Goal: Check status: Check status

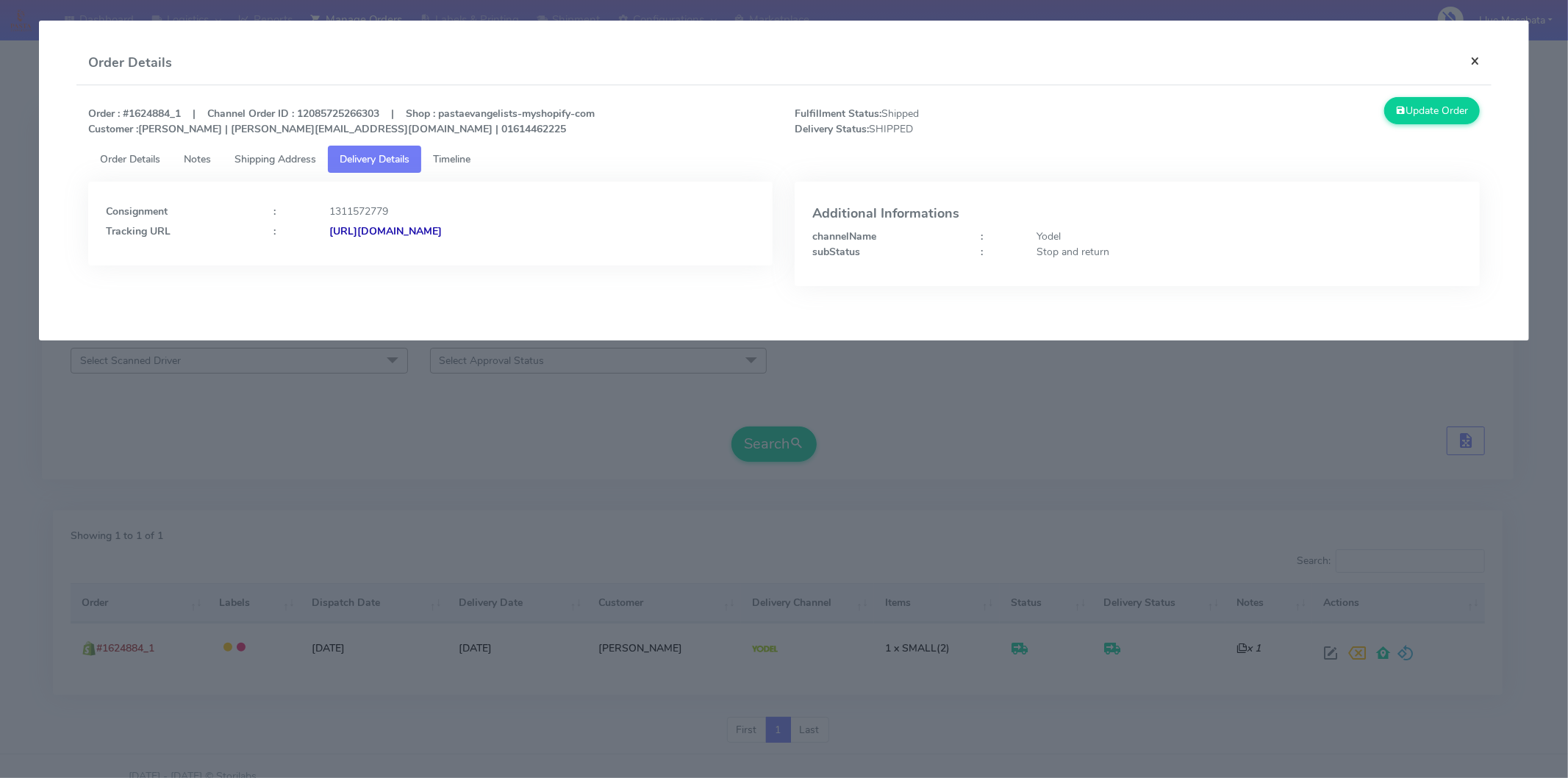
click at [1461, 64] on button "×" at bounding box center [1474, 61] width 33 height 39
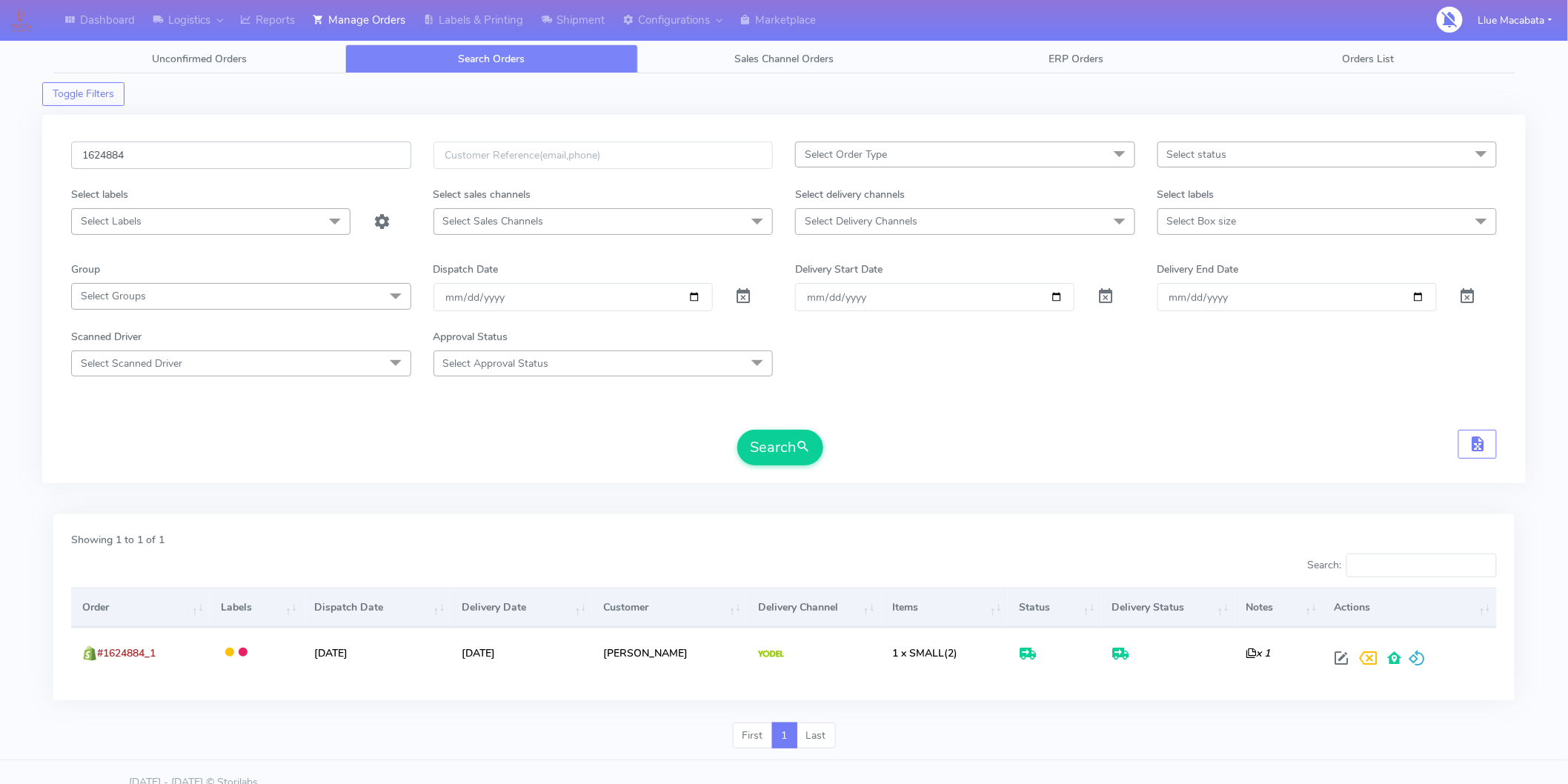
click at [172, 165] on input "1624884" at bounding box center [241, 155] width 340 height 28
paste input "3553"
type input "1623553"
drag, startPoint x: 781, startPoint y: 462, endPoint x: 772, endPoint y: 464, distance: 9.2
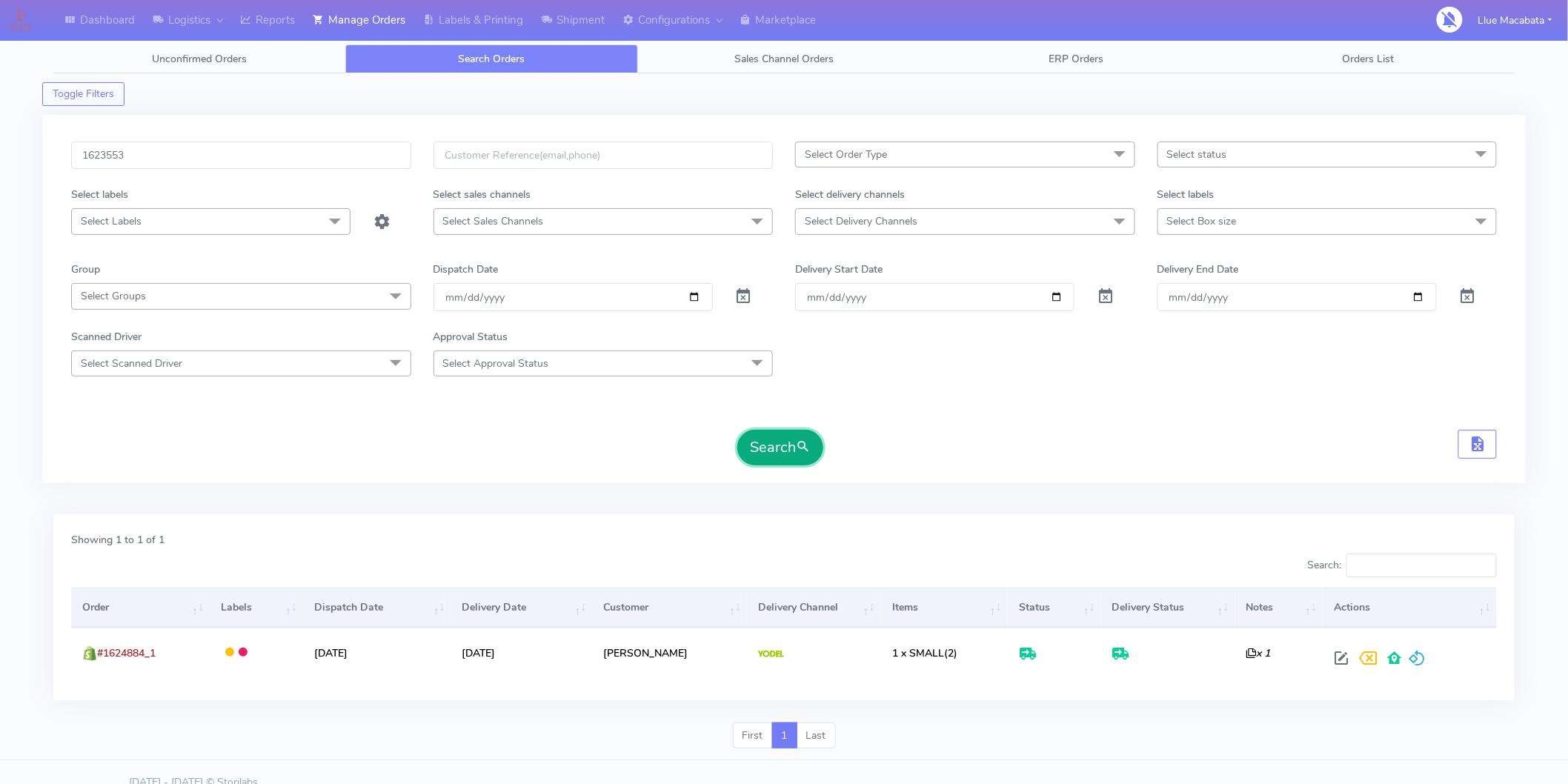
click at [781, 462] on button "Search" at bounding box center [780, 448] width 86 height 36
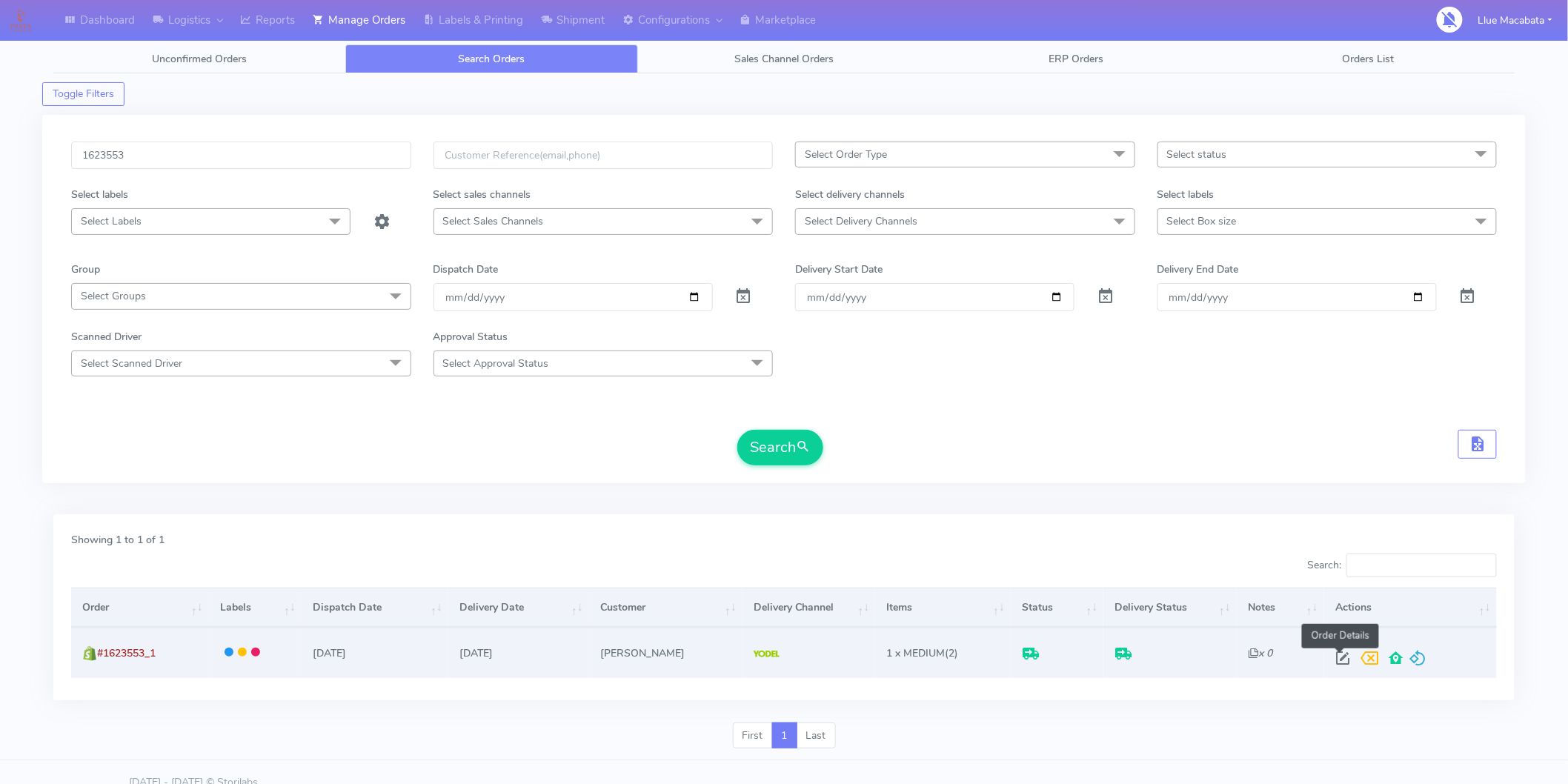
click at [1330, 661] on span at bounding box center [1343, 661] width 27 height 14
select select "5"
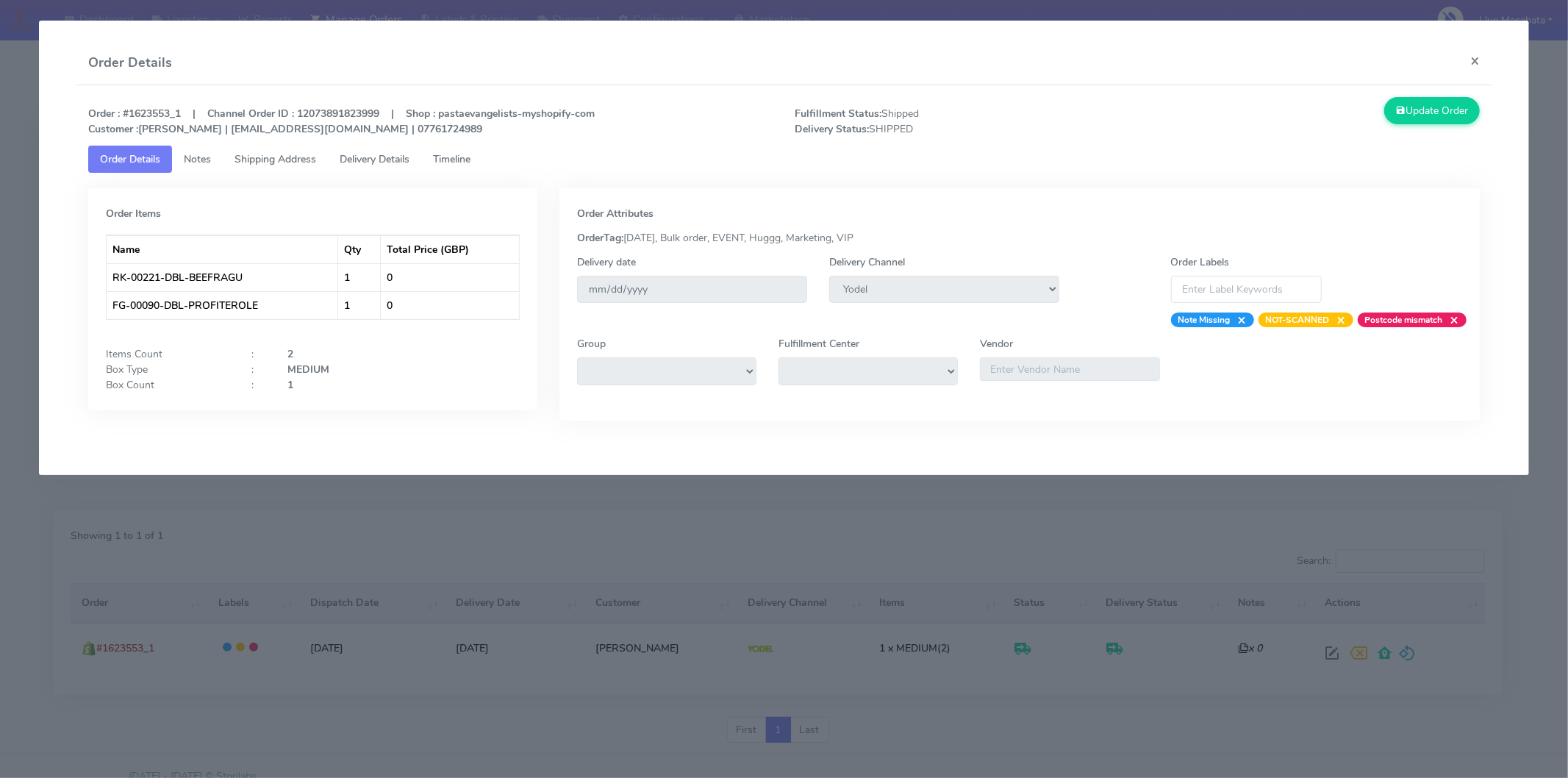
drag, startPoint x: 462, startPoint y: 158, endPoint x: 379, endPoint y: 158, distance: 83.0
click at [461, 157] on span "Timeline" at bounding box center [451, 159] width 37 height 14
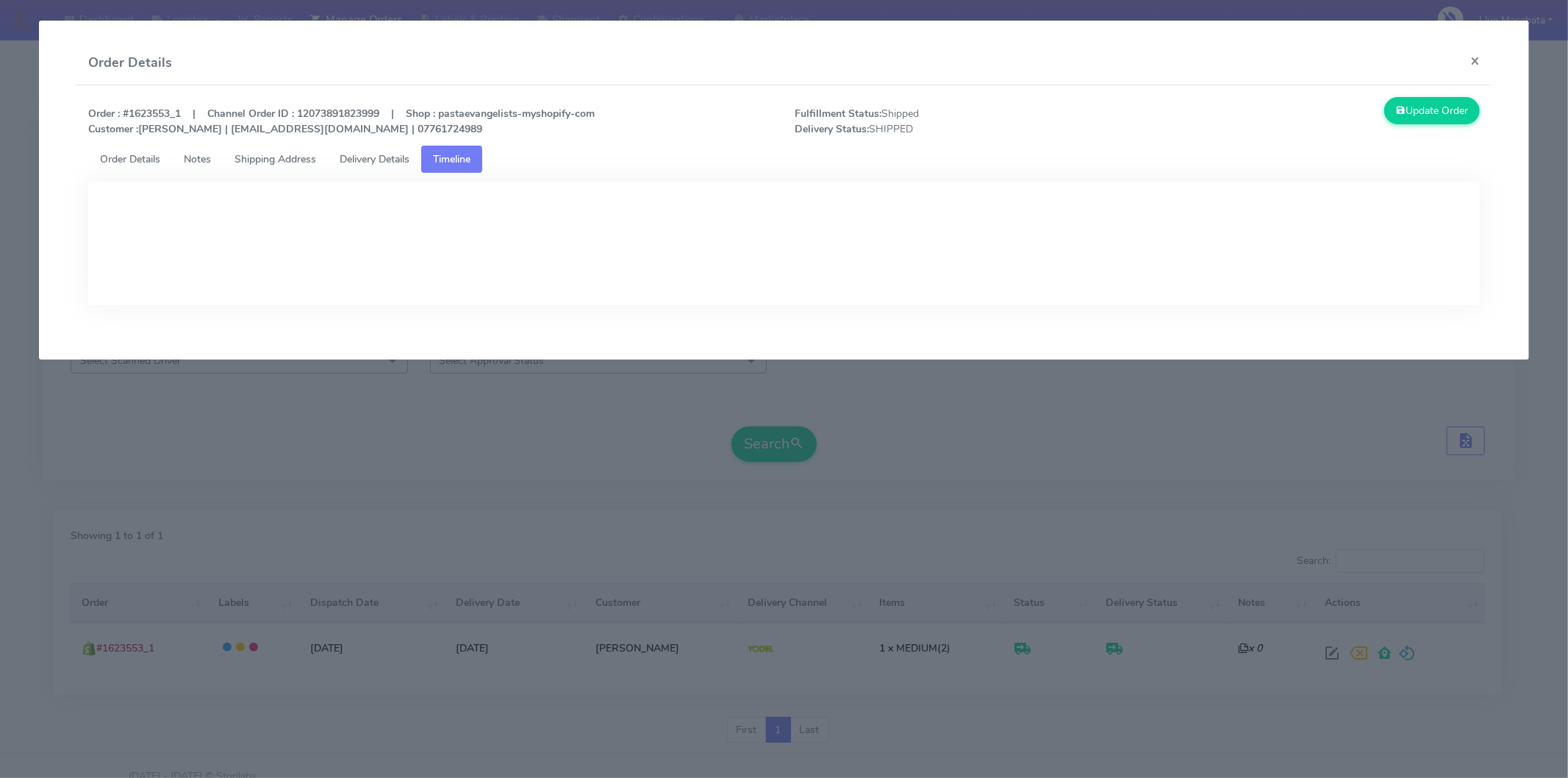
click at [377, 158] on span "Delivery Details" at bounding box center [374, 159] width 70 height 14
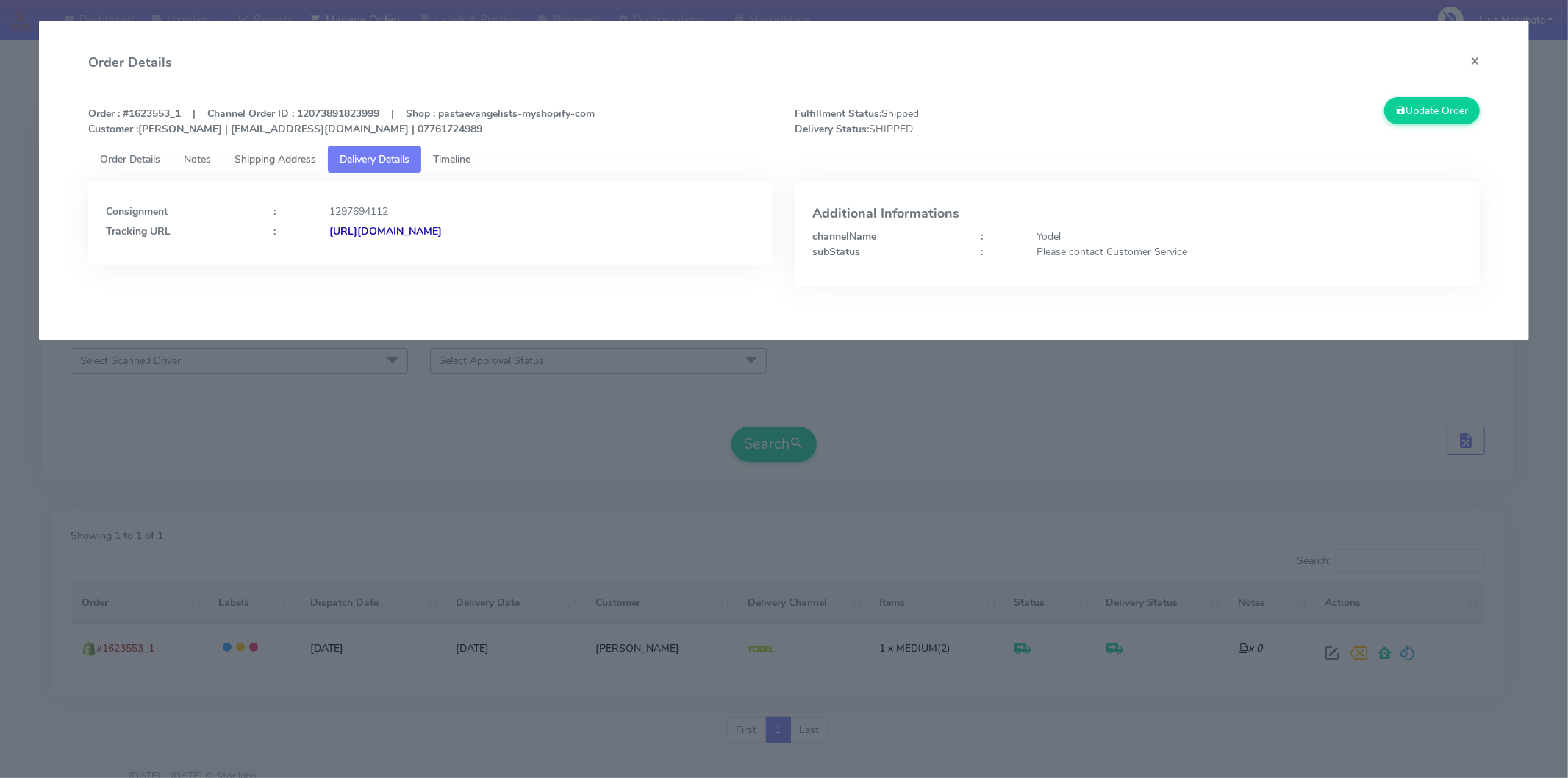
click at [441, 230] on strong "[URL][DOMAIN_NAME]" at bounding box center [385, 231] width 112 height 14
drag, startPoint x: 1474, startPoint y: 62, endPoint x: 1414, endPoint y: 51, distance: 61.0
click at [1471, 62] on button "×" at bounding box center [1474, 61] width 33 height 39
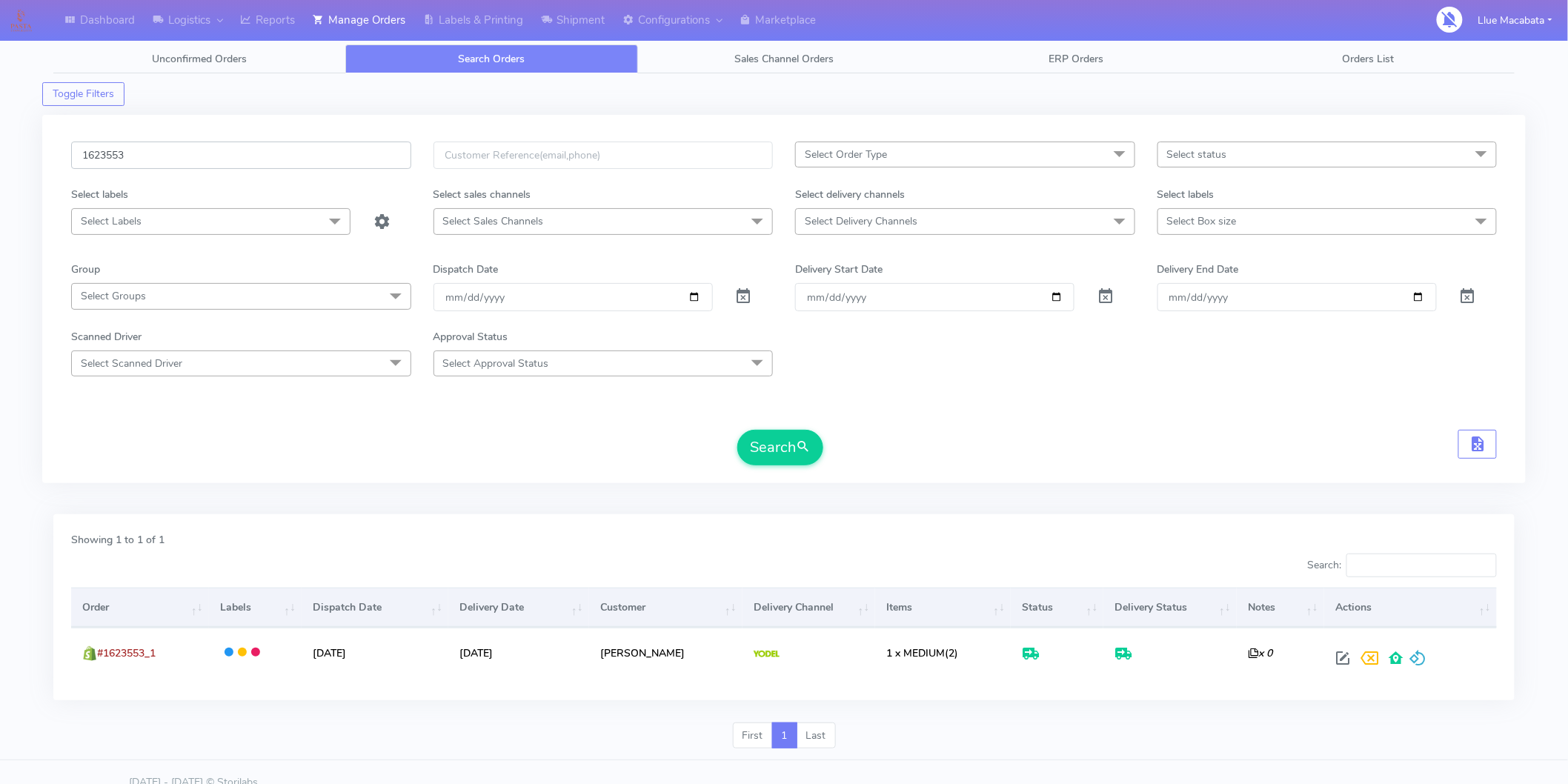
click at [143, 157] on input "1623553" at bounding box center [241, 155] width 340 height 28
paste input "4000"
type input "1624000"
click at [776, 449] on button "Search" at bounding box center [780, 448] width 86 height 36
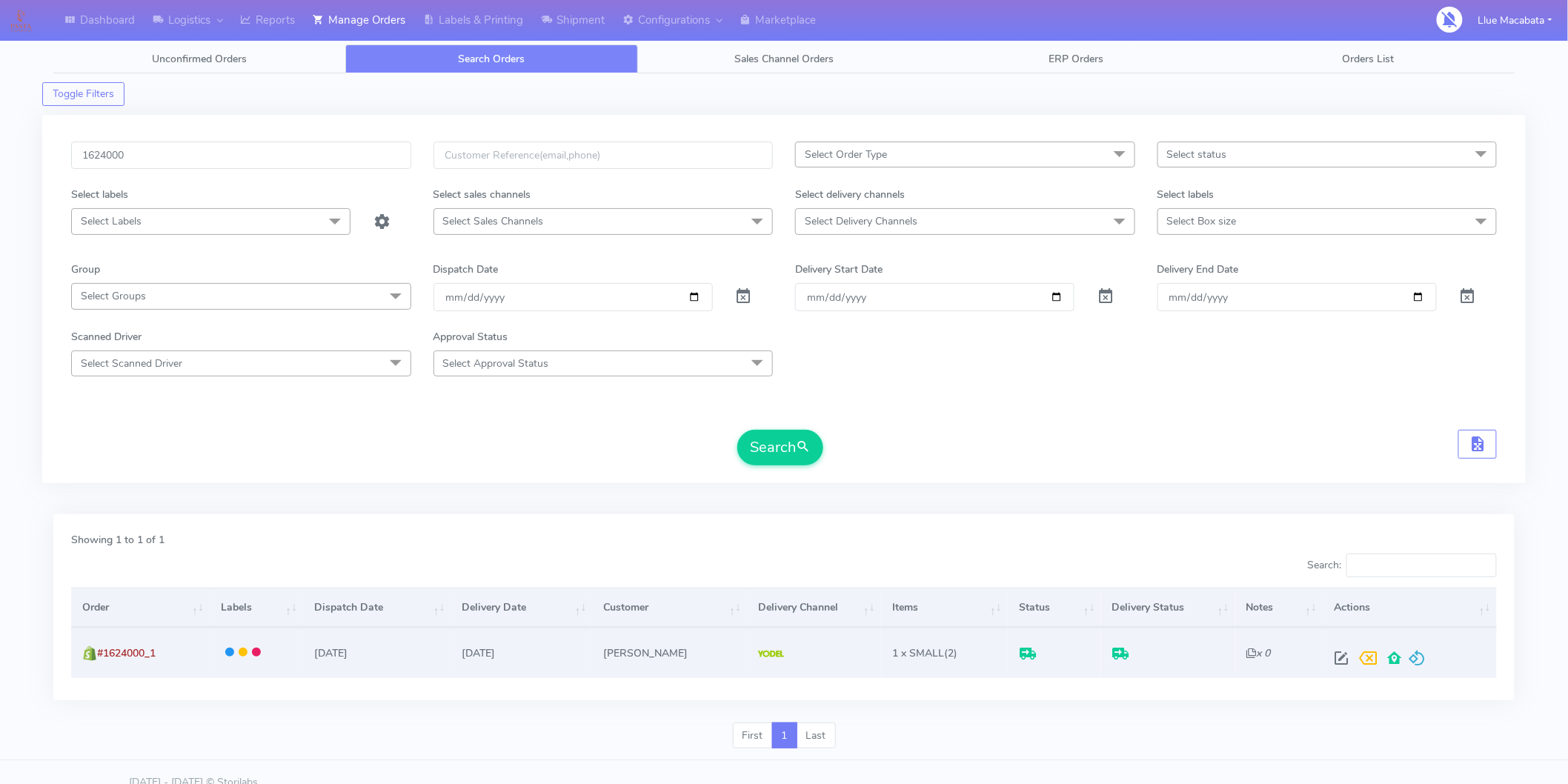
click at [1338, 654] on span at bounding box center [1343, 661] width 27 height 14
select select "5"
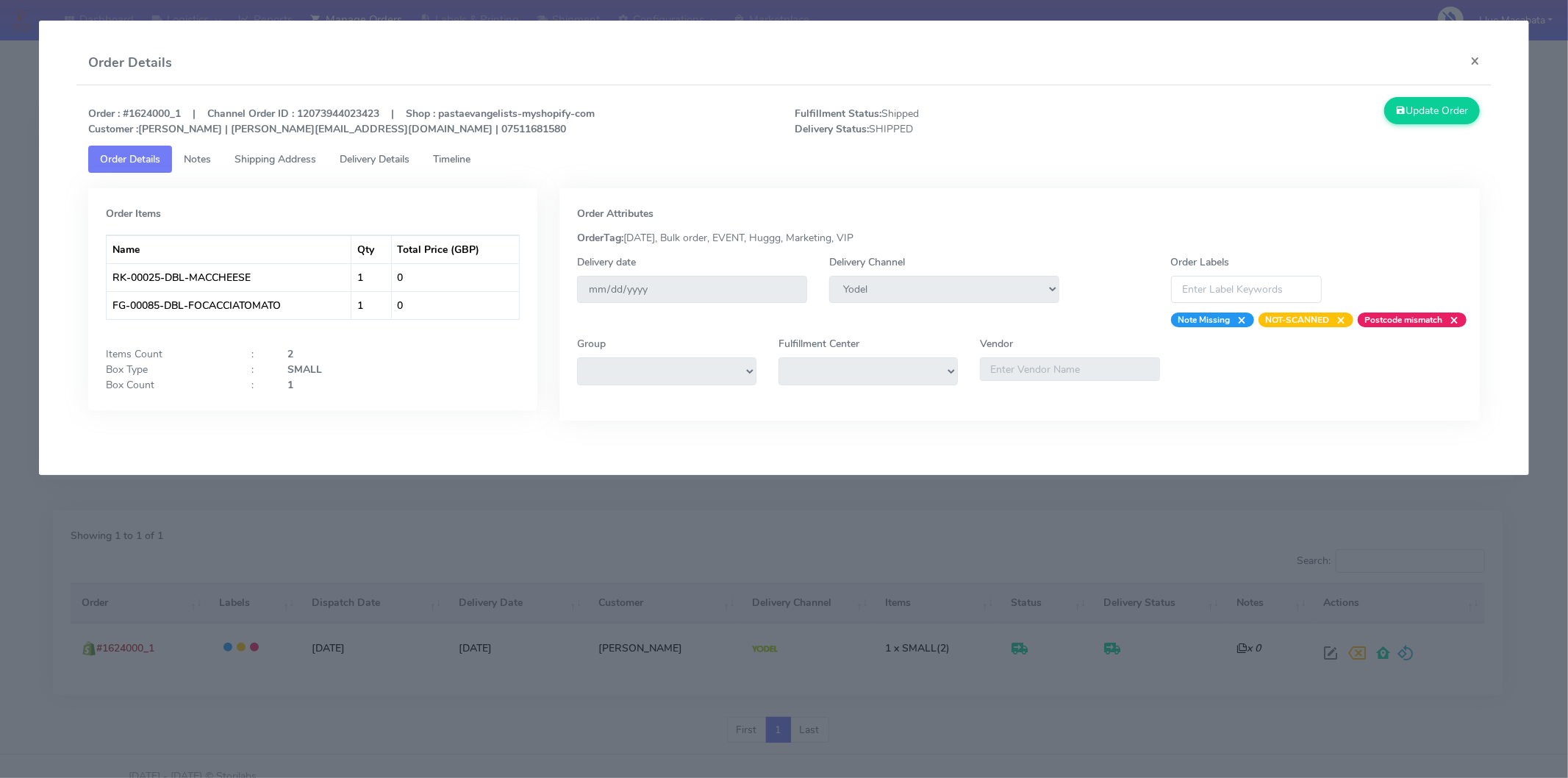
click at [471, 164] on span "Timeline" at bounding box center [451, 159] width 37 height 14
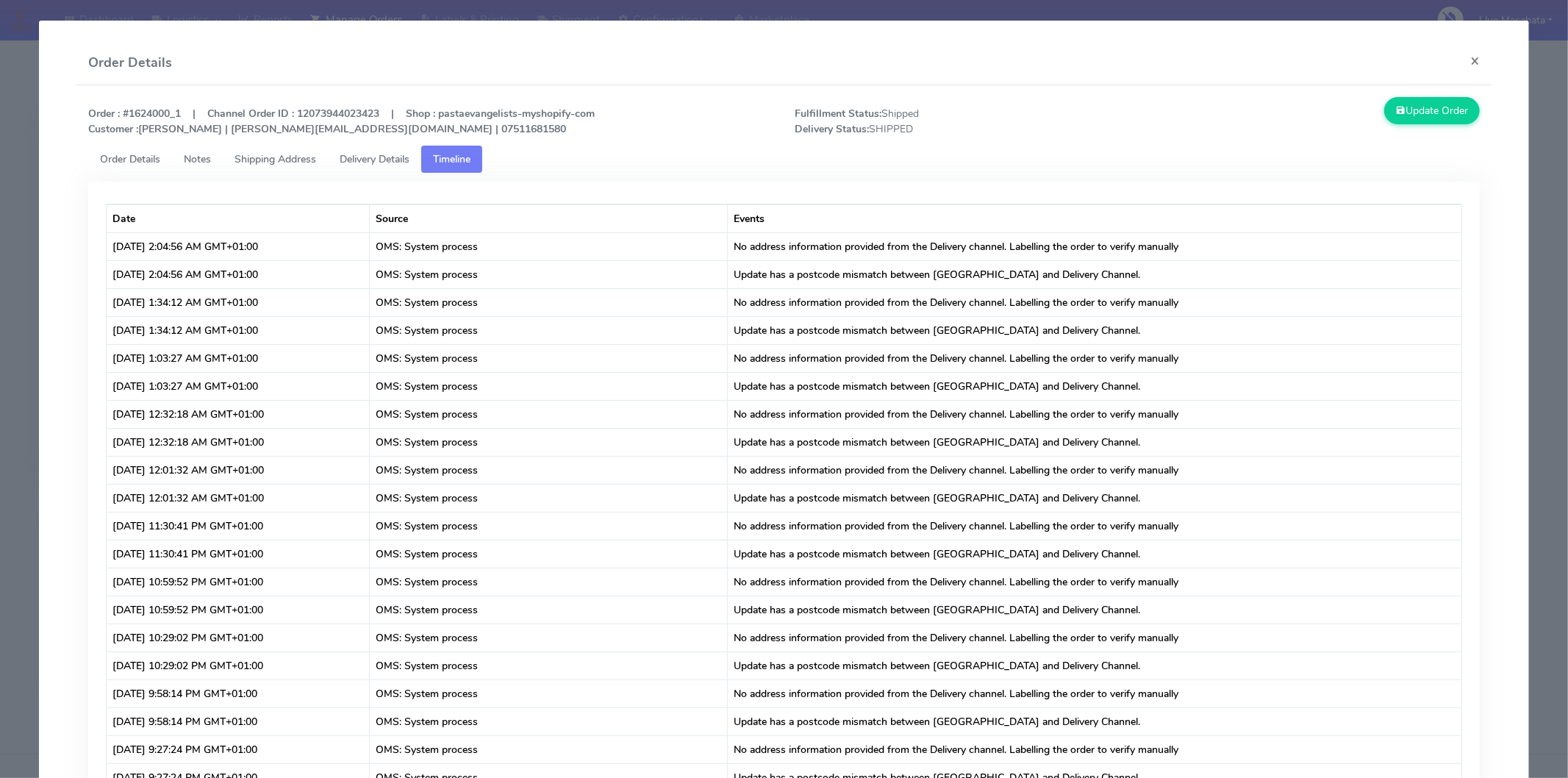
click at [388, 160] on span "Delivery Details" at bounding box center [374, 159] width 70 height 14
